Goal: Find specific page/section: Find specific page/section

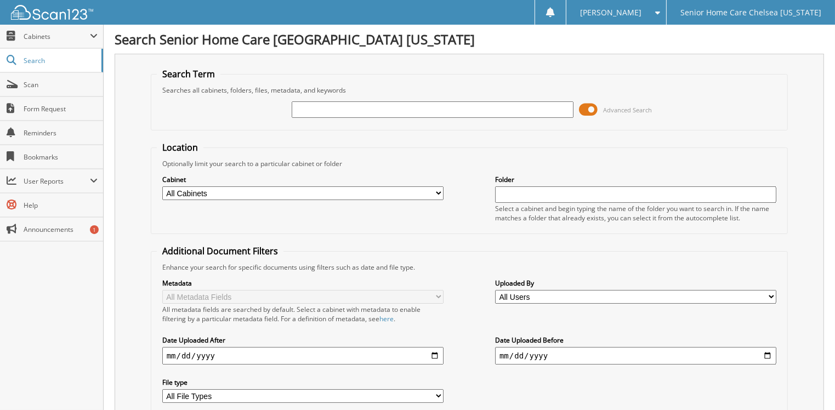
click at [347, 115] on input "text" at bounding box center [432, 109] width 281 height 16
type input "[PERSON_NAME]"
click at [584, 107] on span at bounding box center [588, 109] width 19 height 16
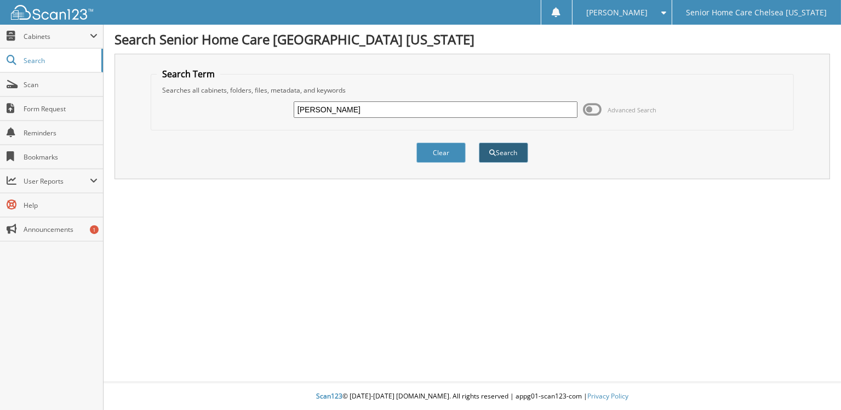
click at [516, 155] on button "Search" at bounding box center [503, 152] width 49 height 20
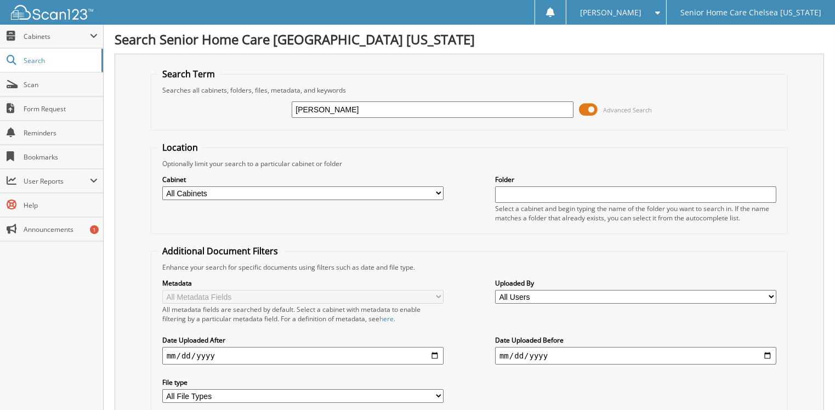
click at [592, 107] on span at bounding box center [588, 109] width 19 height 16
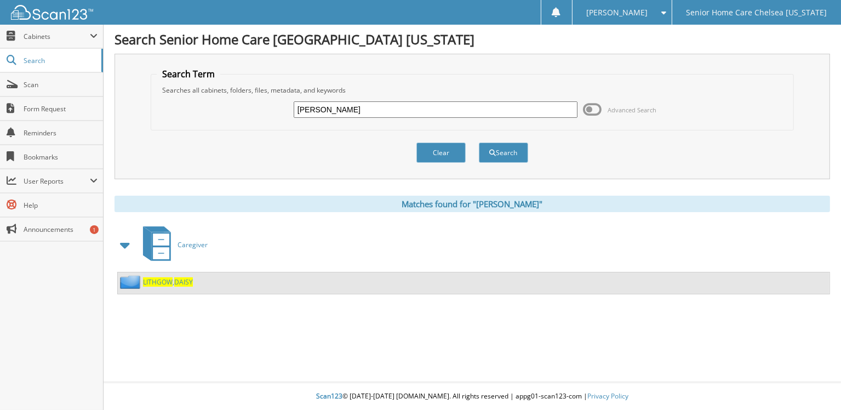
click at [151, 277] on span "LITHGOW" at bounding box center [158, 281] width 30 height 9
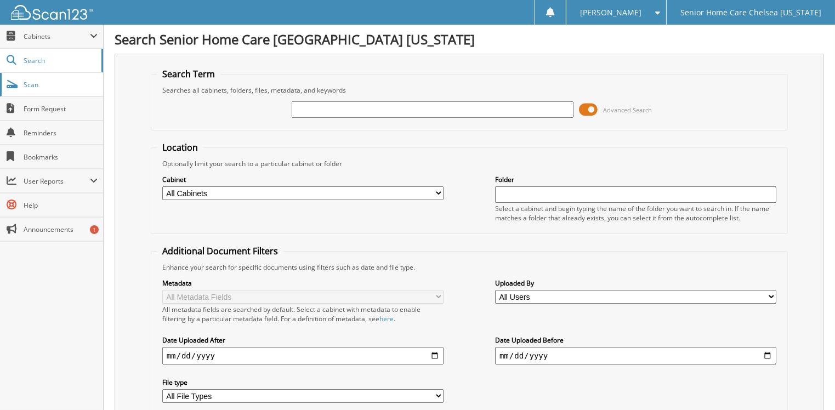
click at [34, 90] on link "Scan" at bounding box center [51, 85] width 103 height 24
click at [338, 112] on input "text" at bounding box center [432, 109] width 281 height 16
type input "LINCEY"
drag, startPoint x: 590, startPoint y: 103, endPoint x: 585, endPoint y: 118, distance: 16.1
click at [590, 103] on span at bounding box center [588, 109] width 19 height 16
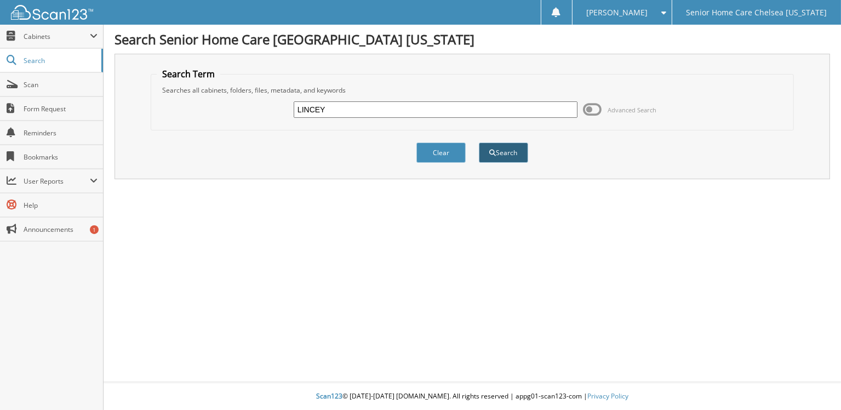
click at [507, 145] on button "Search" at bounding box center [503, 152] width 49 height 20
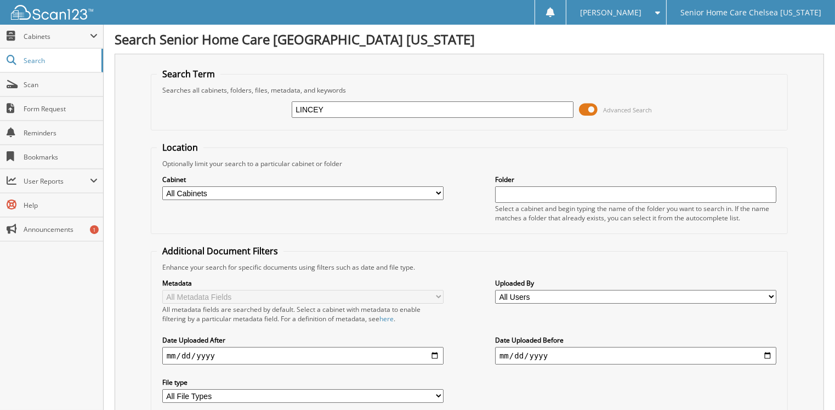
click at [586, 105] on span at bounding box center [588, 109] width 19 height 16
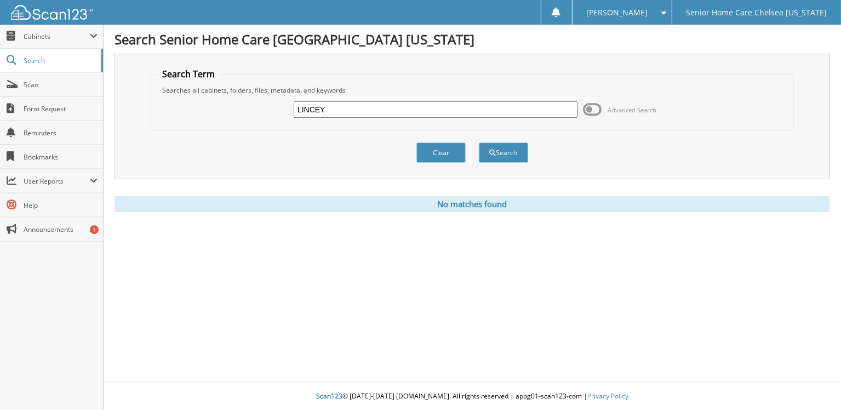
drag, startPoint x: 438, startPoint y: 146, endPoint x: 430, endPoint y: 137, distance: 12.0
click at [438, 145] on button "Clear" at bounding box center [441, 152] width 49 height 20
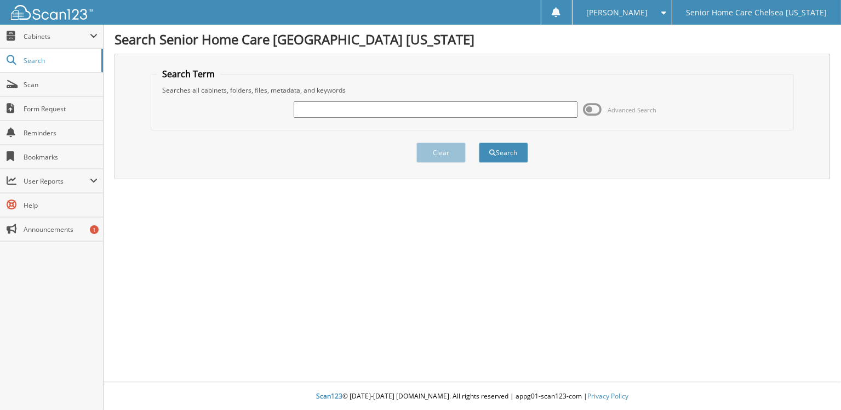
click at [360, 109] on input "text" at bounding box center [436, 109] width 284 height 16
type input "KATANA"
click at [479, 142] on button "Search" at bounding box center [503, 152] width 49 height 20
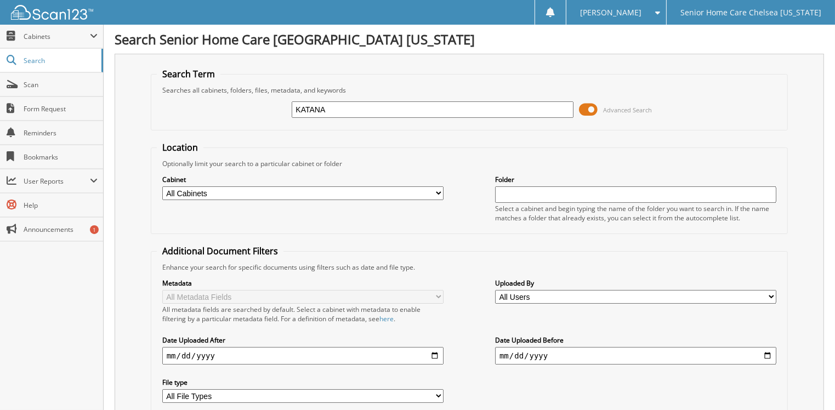
click at [590, 109] on span at bounding box center [588, 109] width 19 height 16
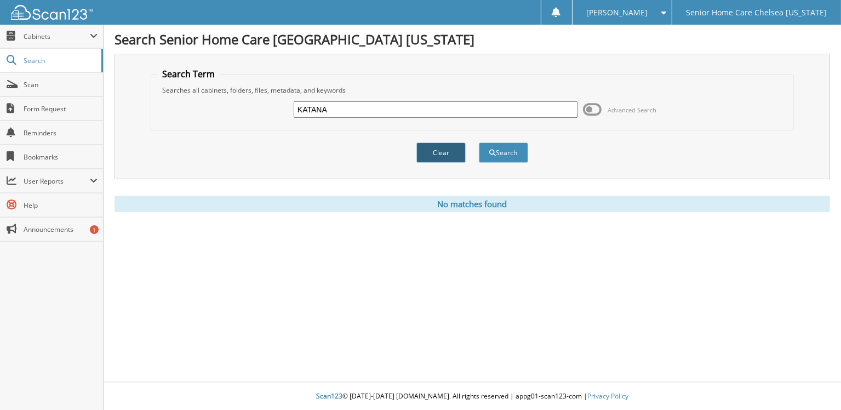
click at [438, 146] on button "Clear" at bounding box center [441, 152] width 49 height 20
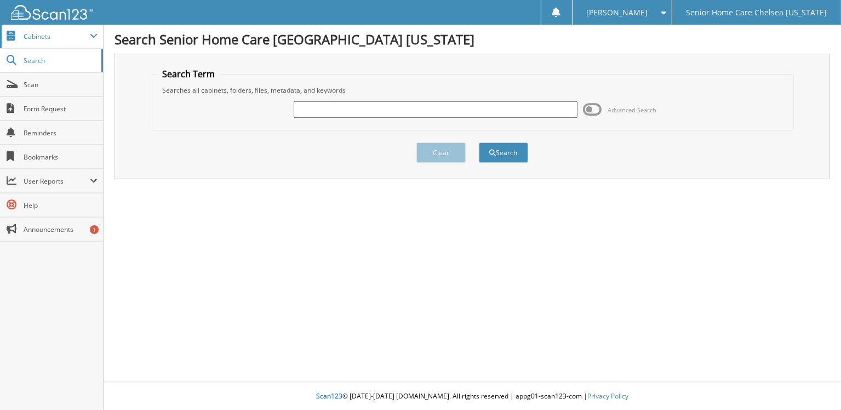
click at [97, 37] on span at bounding box center [94, 36] width 8 height 9
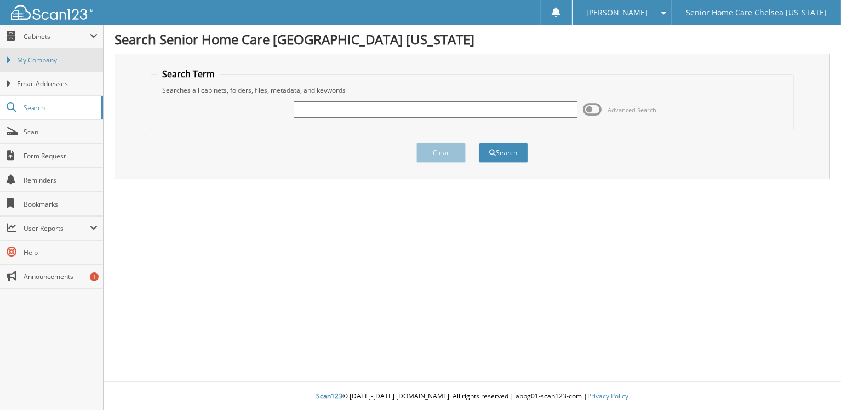
click at [92, 59] on span "My Company" at bounding box center [57, 60] width 81 height 10
